Goal: Information Seeking & Learning: Learn about a topic

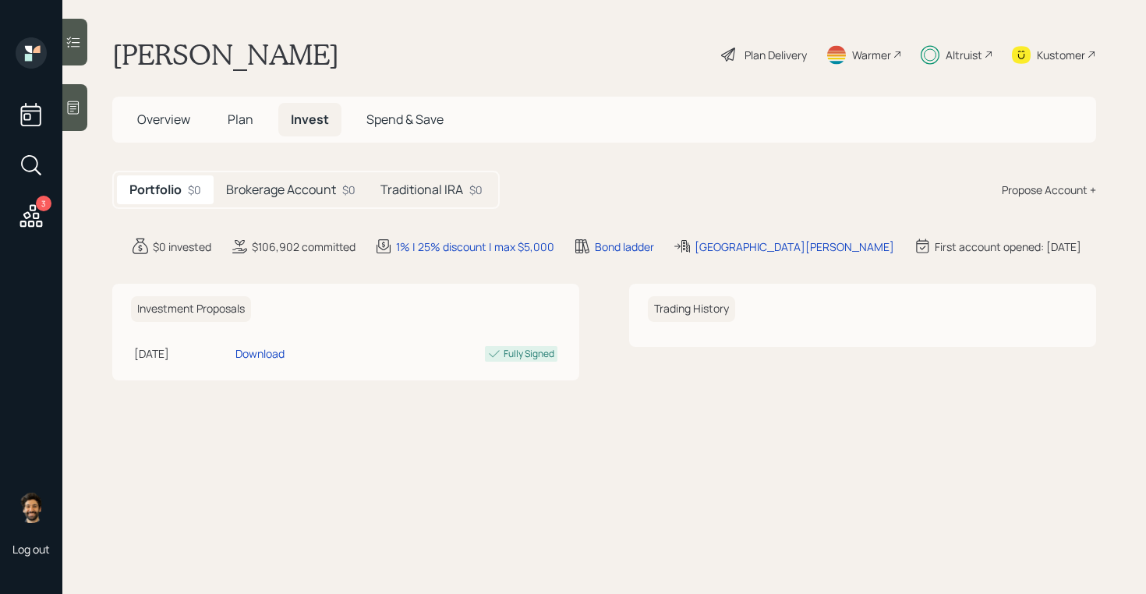
click at [299, 183] on h5 "Brokerage Account" at bounding box center [281, 189] width 110 height 15
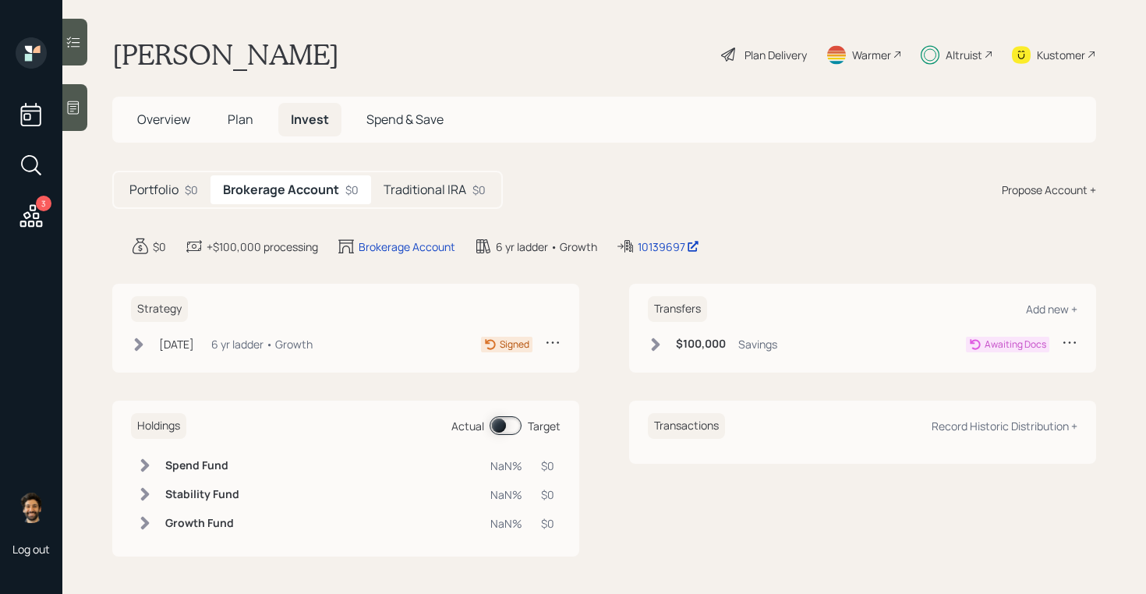
click at [432, 196] on h5 "Traditional IRA" at bounding box center [425, 189] width 83 height 15
